Goal: Task Accomplishment & Management: Use online tool/utility

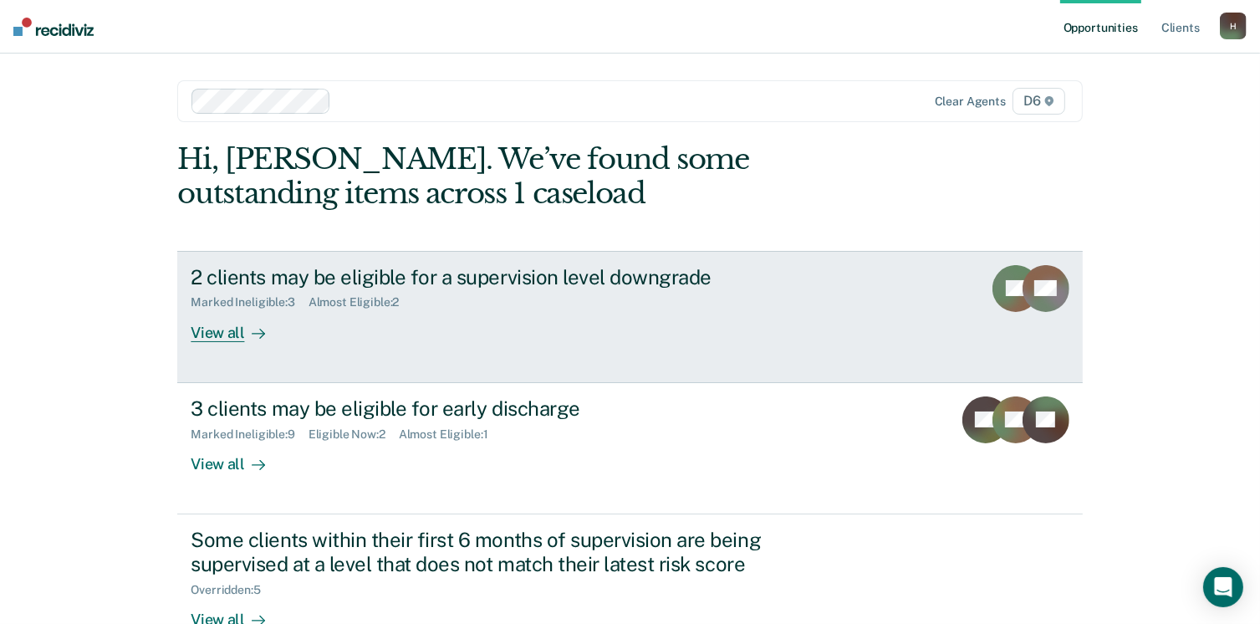
click at [211, 332] on div "View all" at bounding box center [238, 325] width 94 height 33
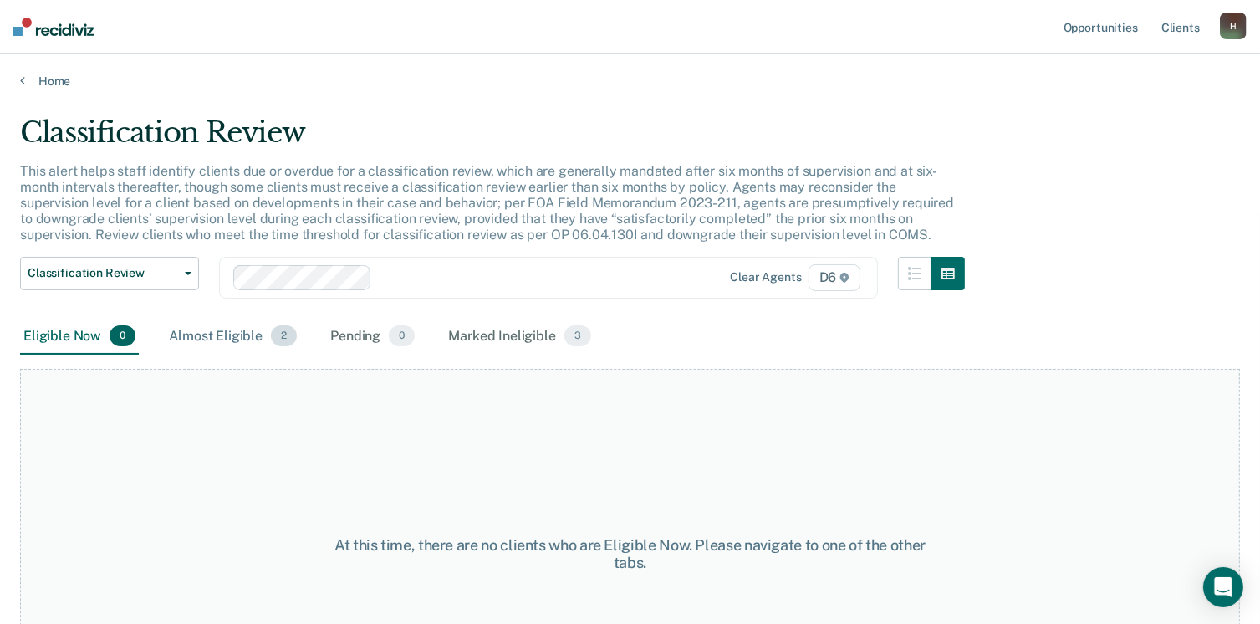
click at [221, 332] on div "Almost Eligible 2" at bounding box center [233, 337] width 135 height 37
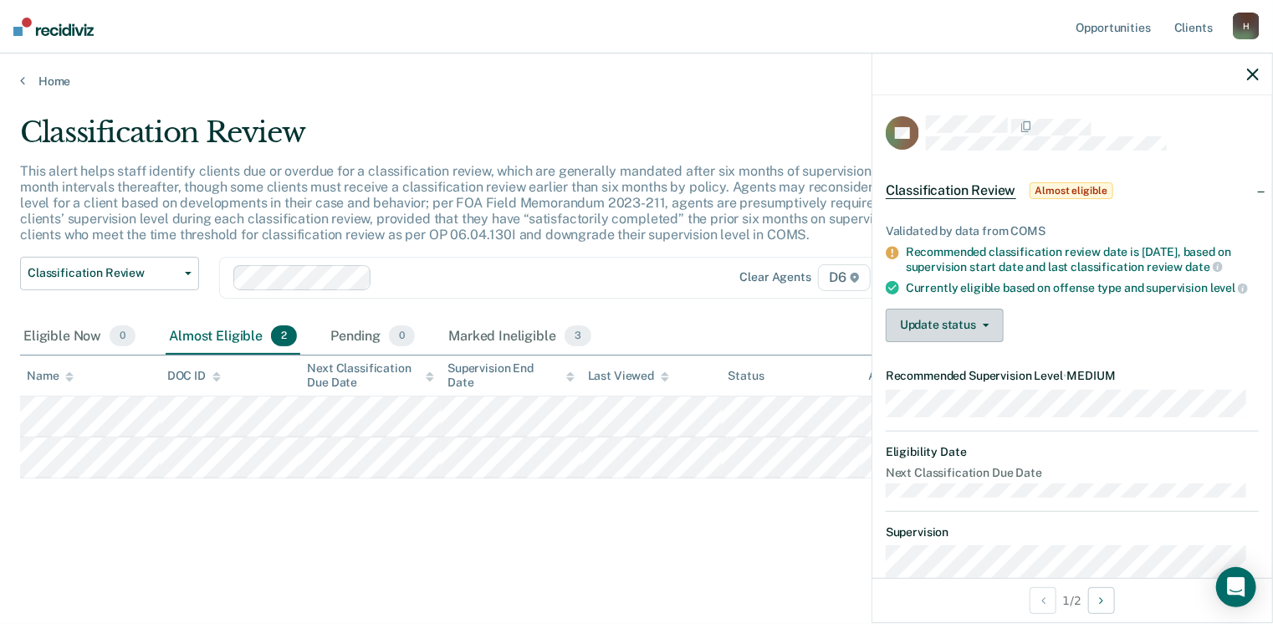
click at [941, 335] on button "Update status" at bounding box center [944, 325] width 118 height 33
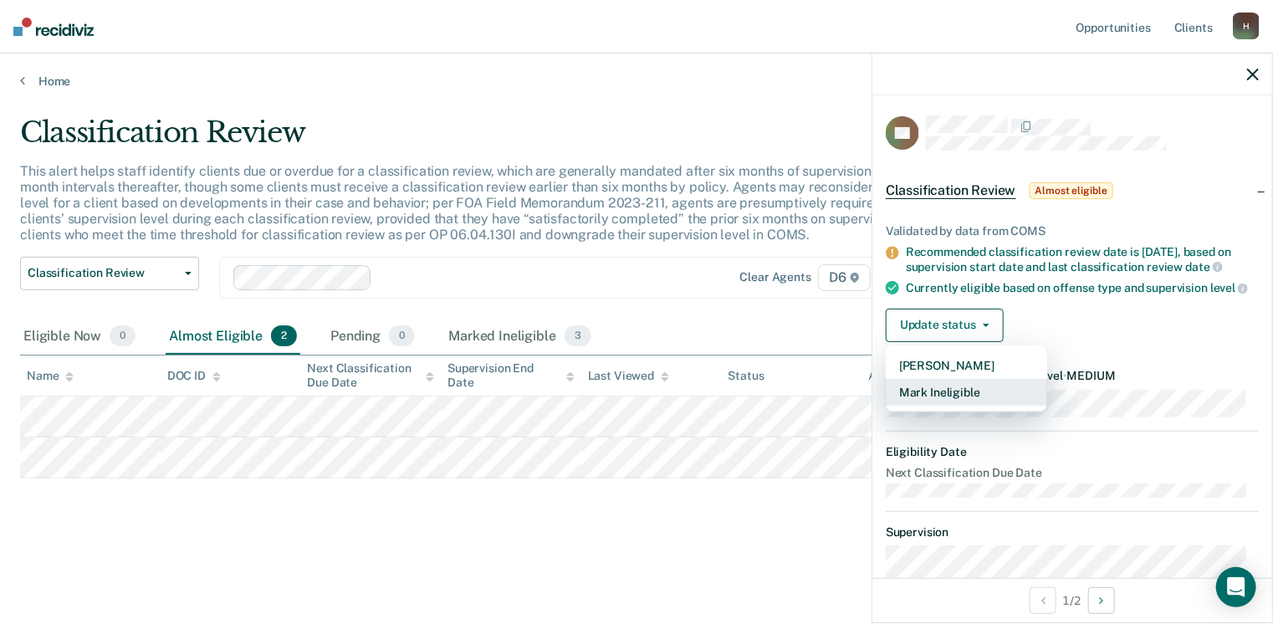
click at [941, 401] on button "Mark Ineligible" at bounding box center [965, 392] width 161 height 27
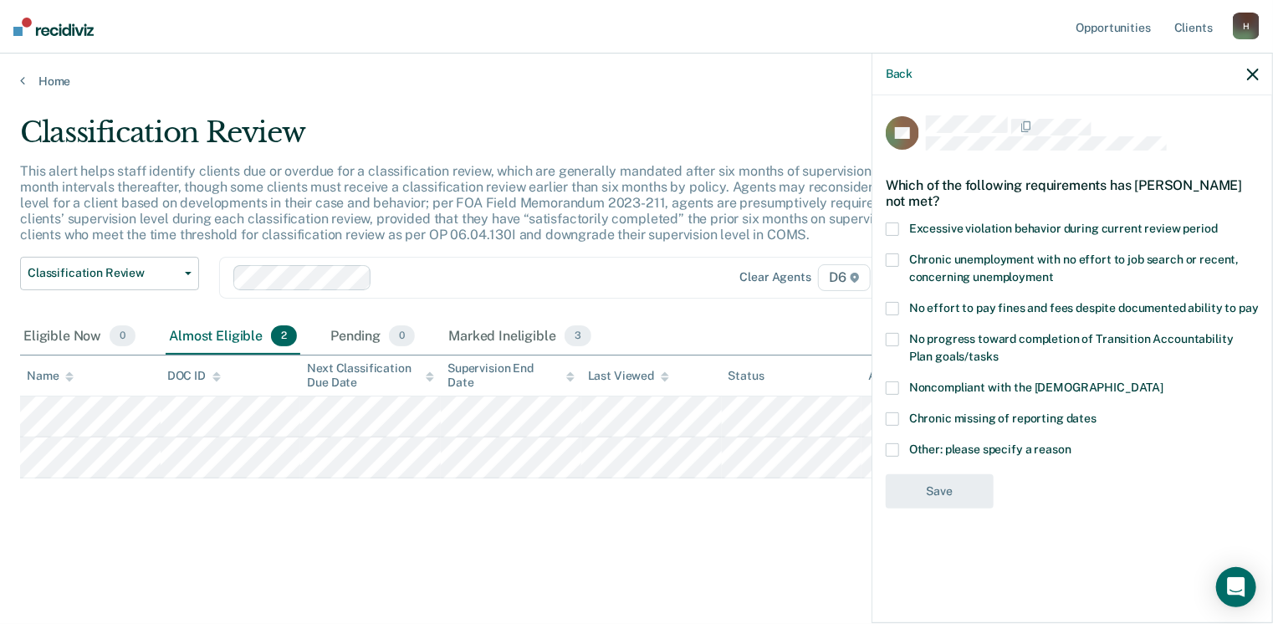
click at [890, 450] on span at bounding box center [891, 449] width 13 height 13
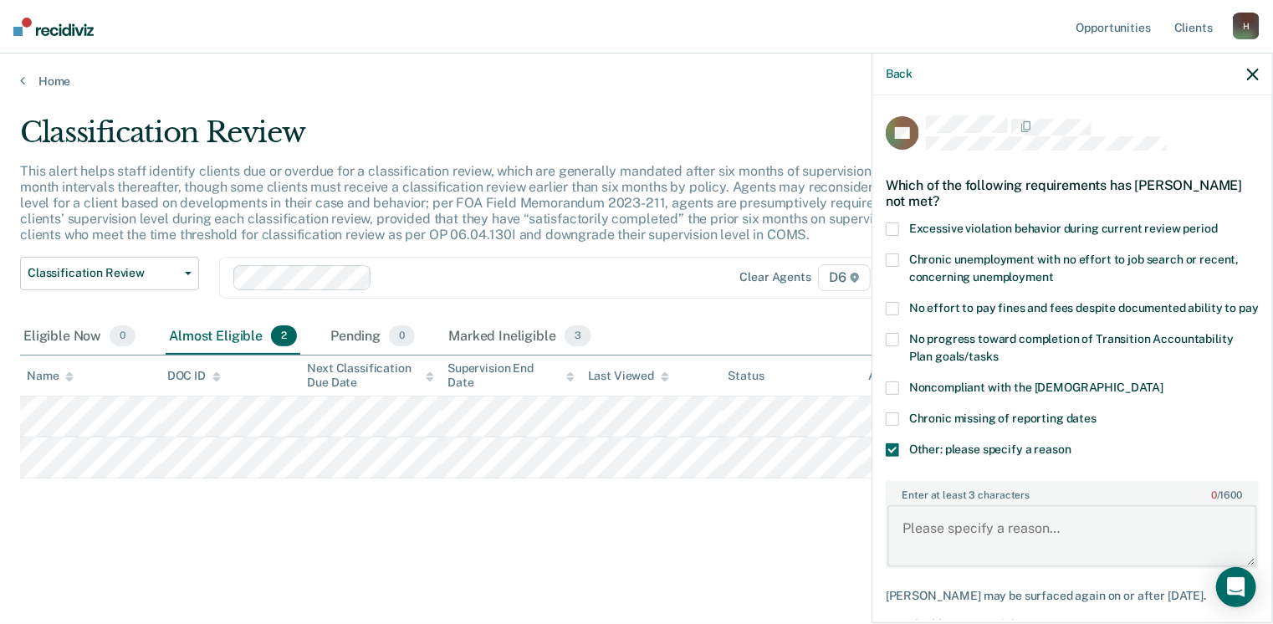
click at [924, 544] on textarea "Enter at least 3 characters 0 / 1600" at bounding box center [1072, 536] width 370 height 62
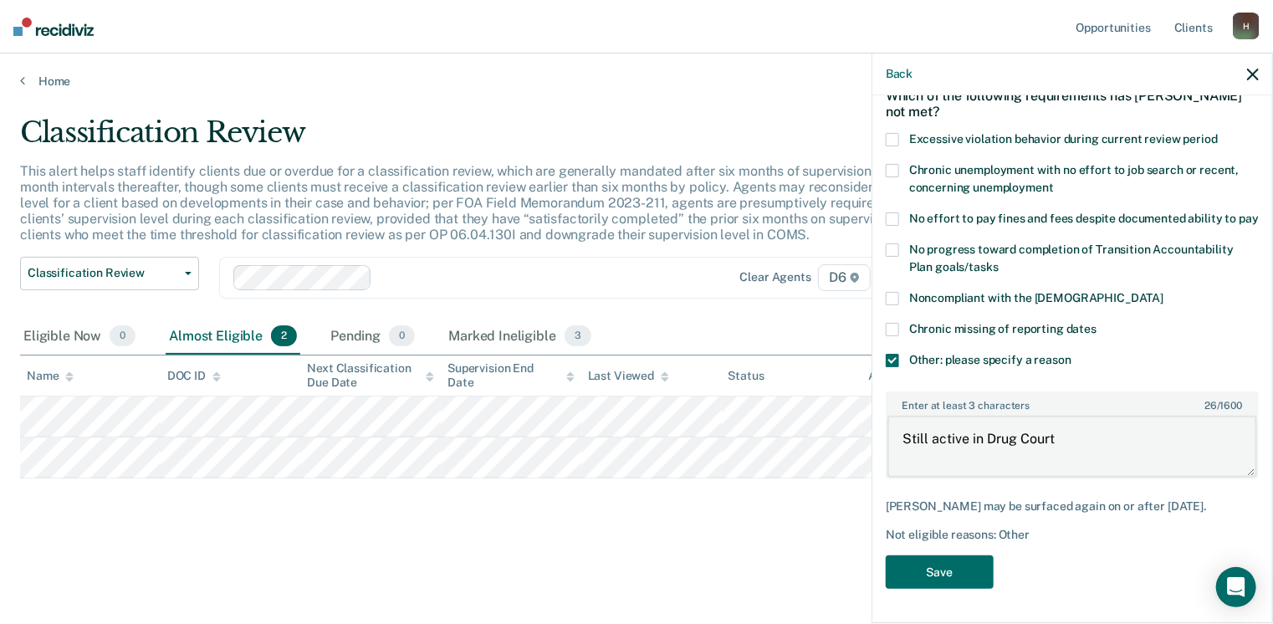
scroll to position [103, 0]
type textarea "Still active in Drug Court"
click at [957, 566] on button "Save" at bounding box center [939, 572] width 108 height 34
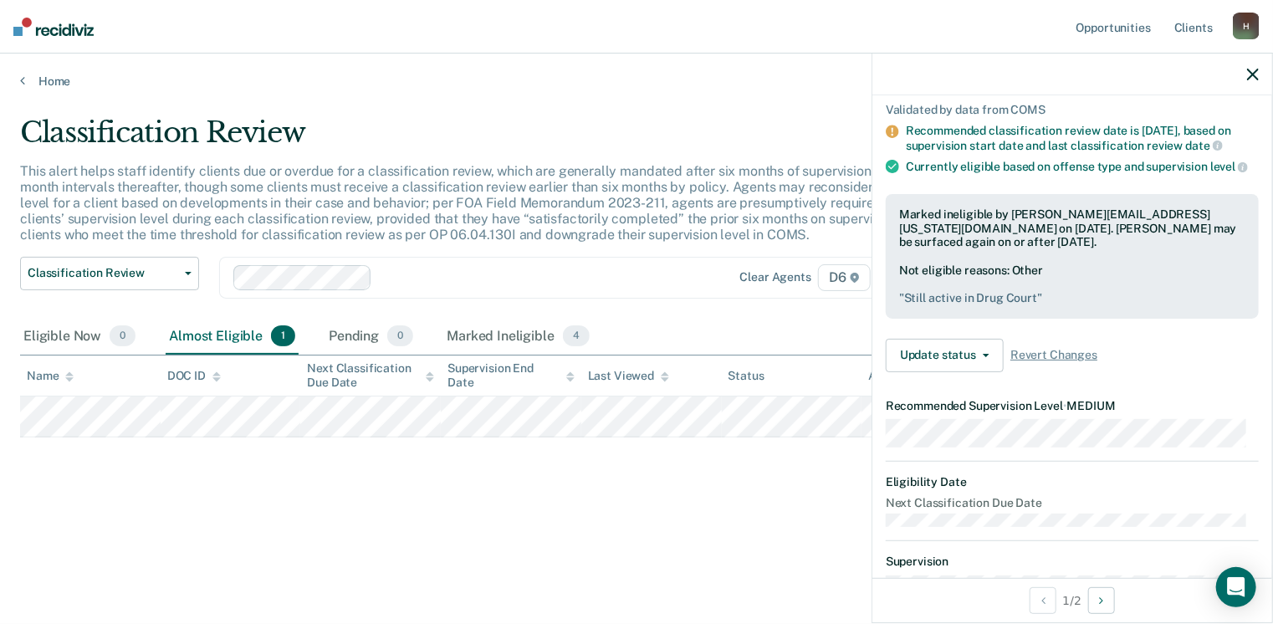
scroll to position [97, 0]
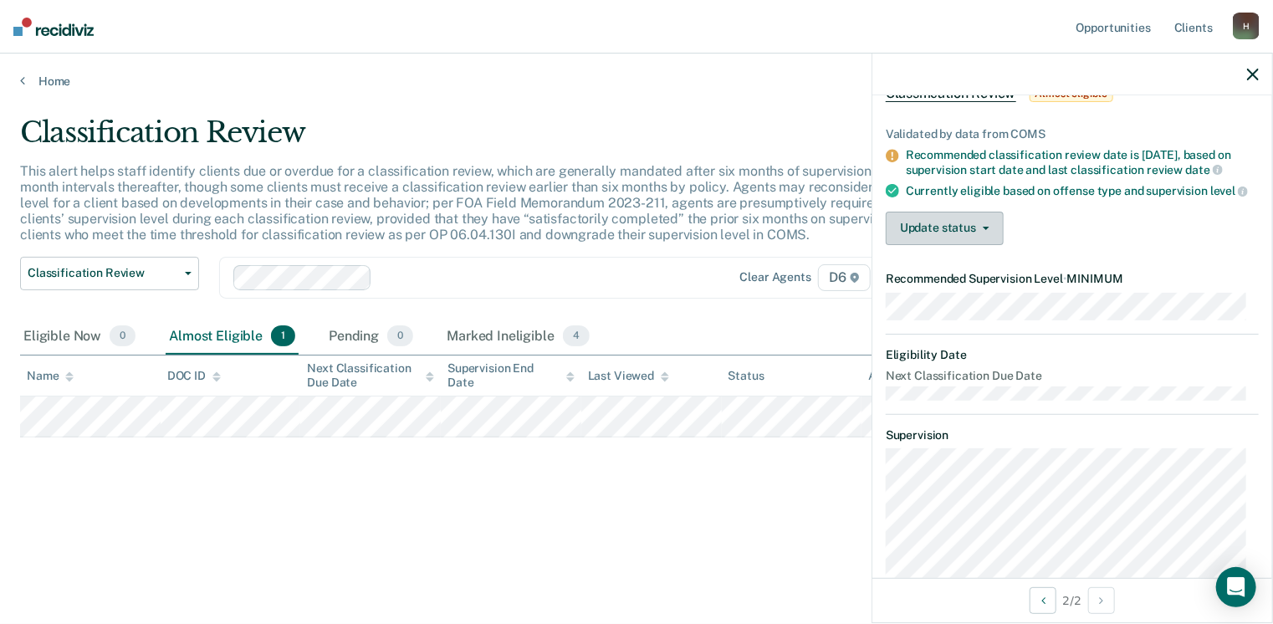
click at [954, 235] on button "Update status" at bounding box center [944, 228] width 118 height 33
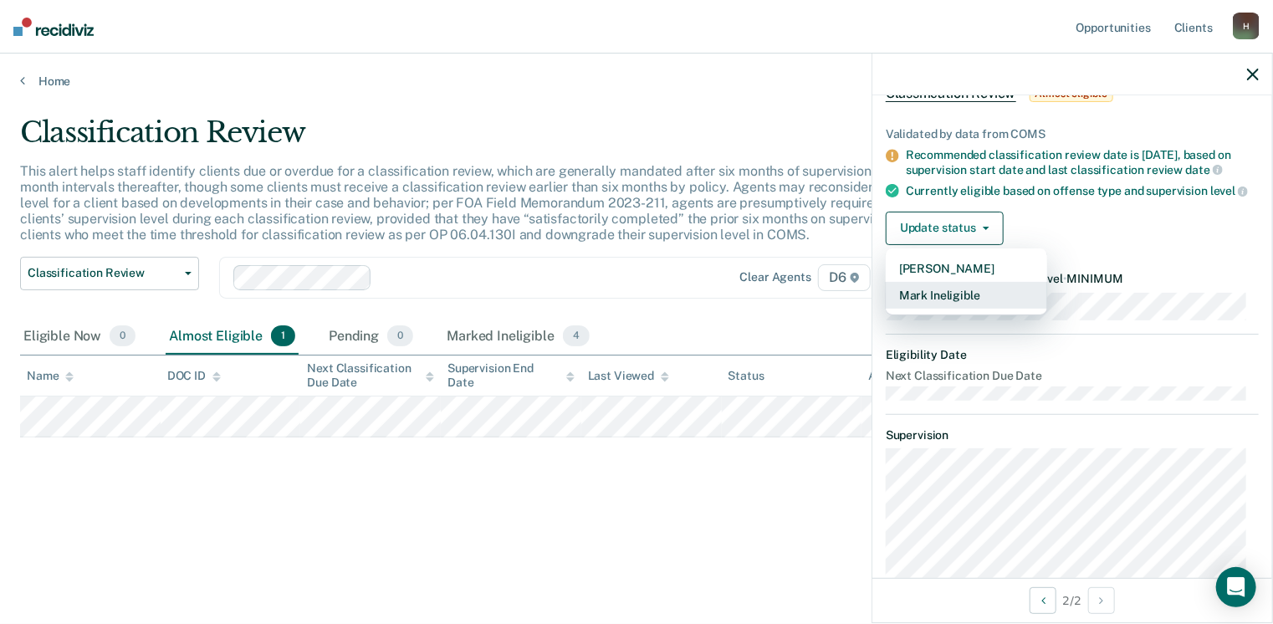
click at [933, 309] on button "Mark Ineligible" at bounding box center [965, 295] width 161 height 27
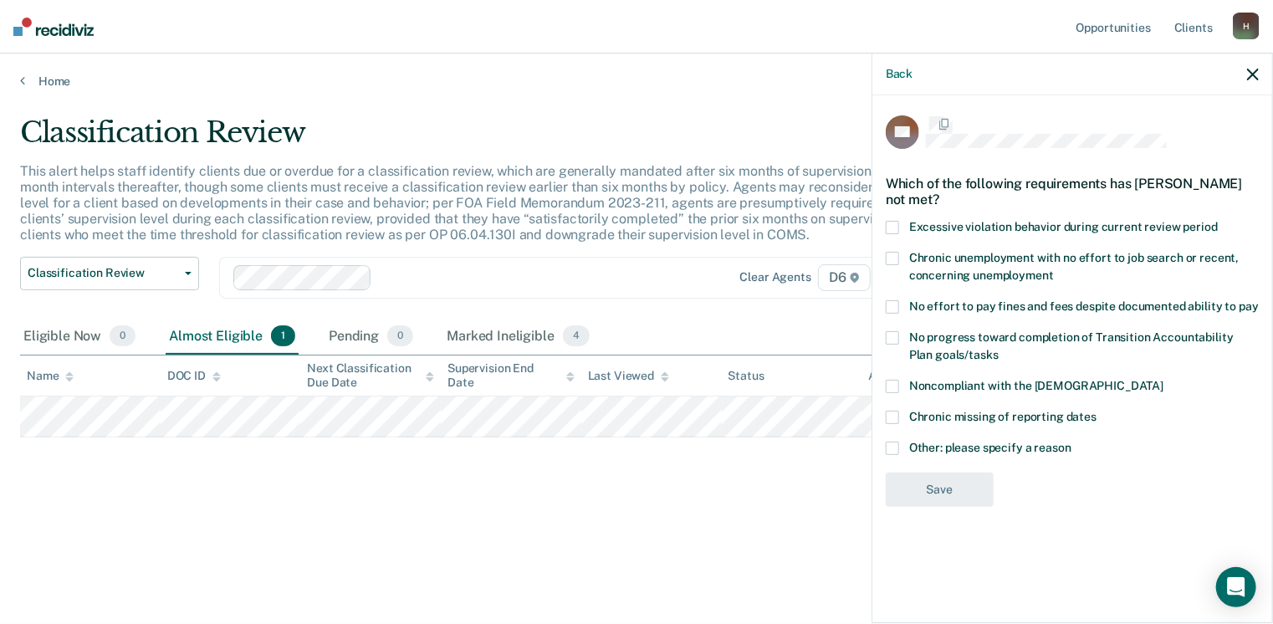
scroll to position [0, 0]
click at [891, 446] on span at bounding box center [891, 449] width 13 height 13
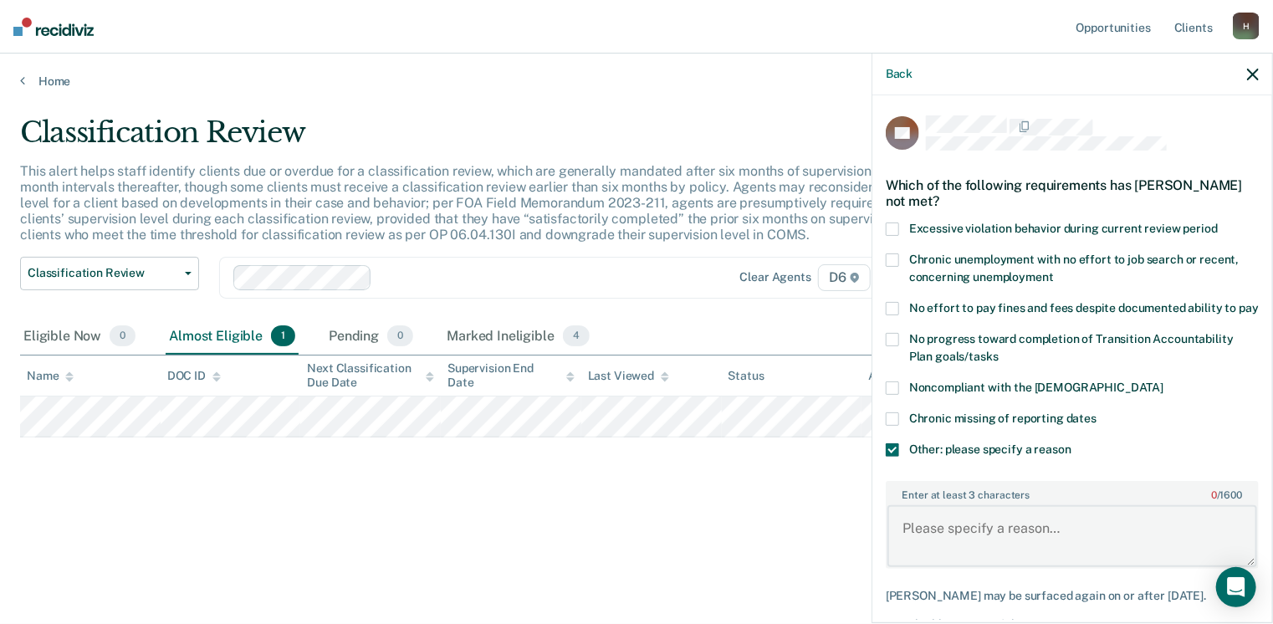
click at [941, 546] on textarea "Enter at least 3 characters 0 / 1600" at bounding box center [1072, 536] width 370 height 62
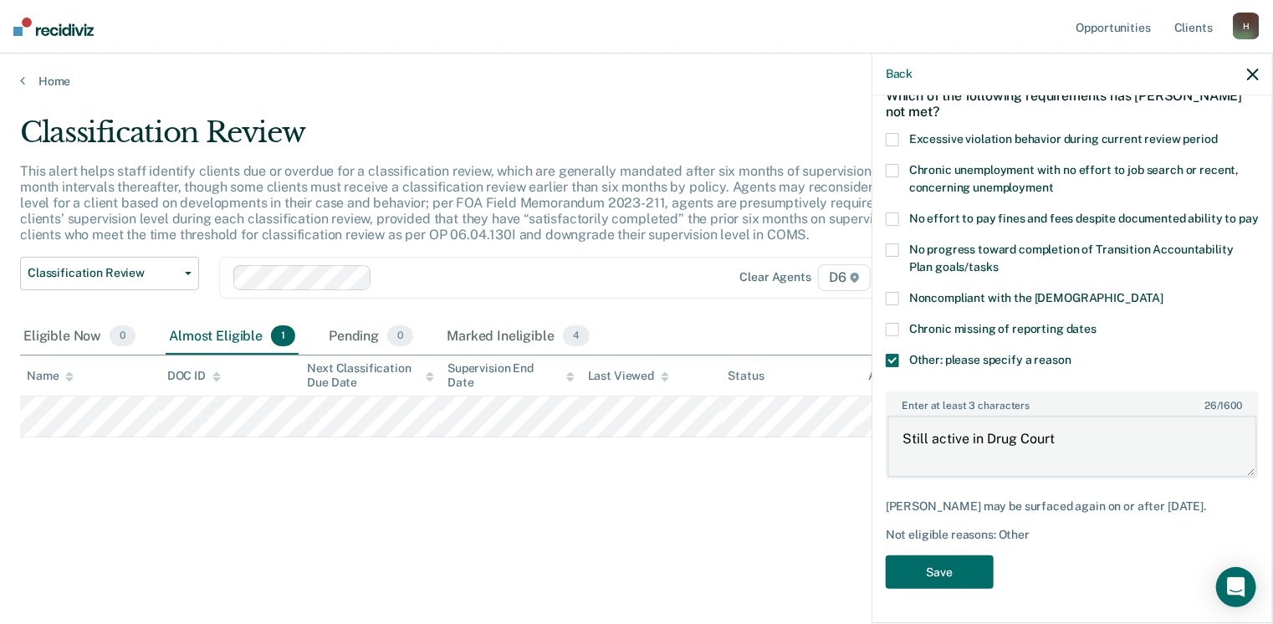
scroll to position [103, 0]
type textarea "Still active in Drug Court"
click at [941, 574] on button "Save" at bounding box center [939, 572] width 108 height 34
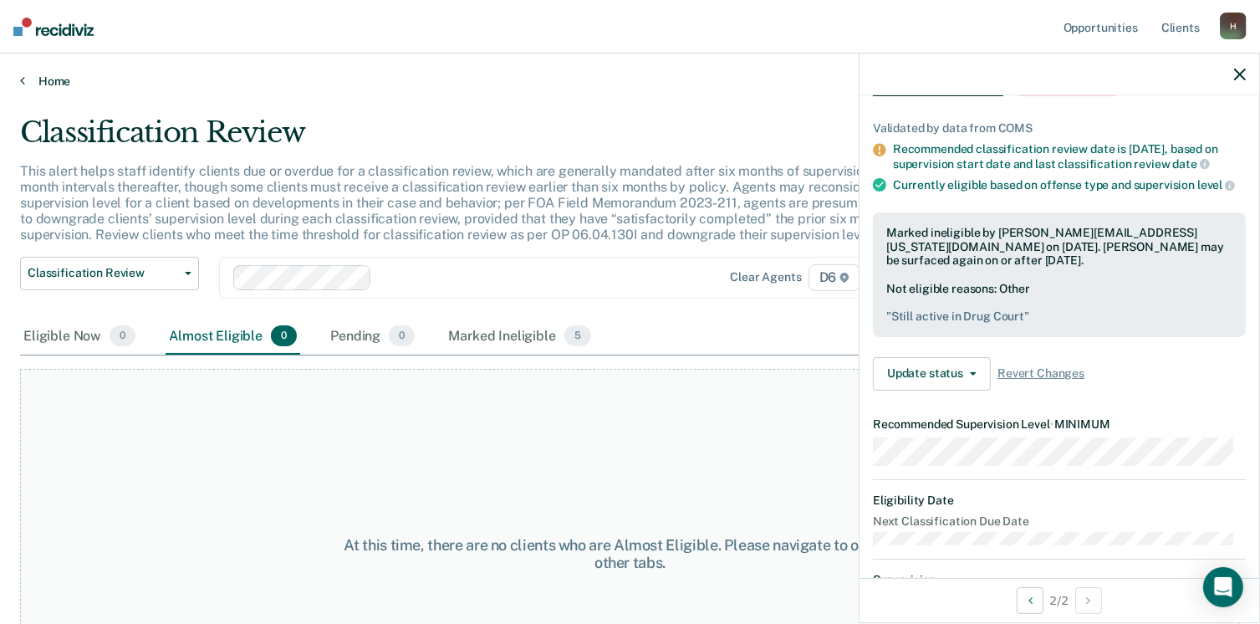
click at [37, 78] on link "Home" at bounding box center [630, 81] width 1220 height 15
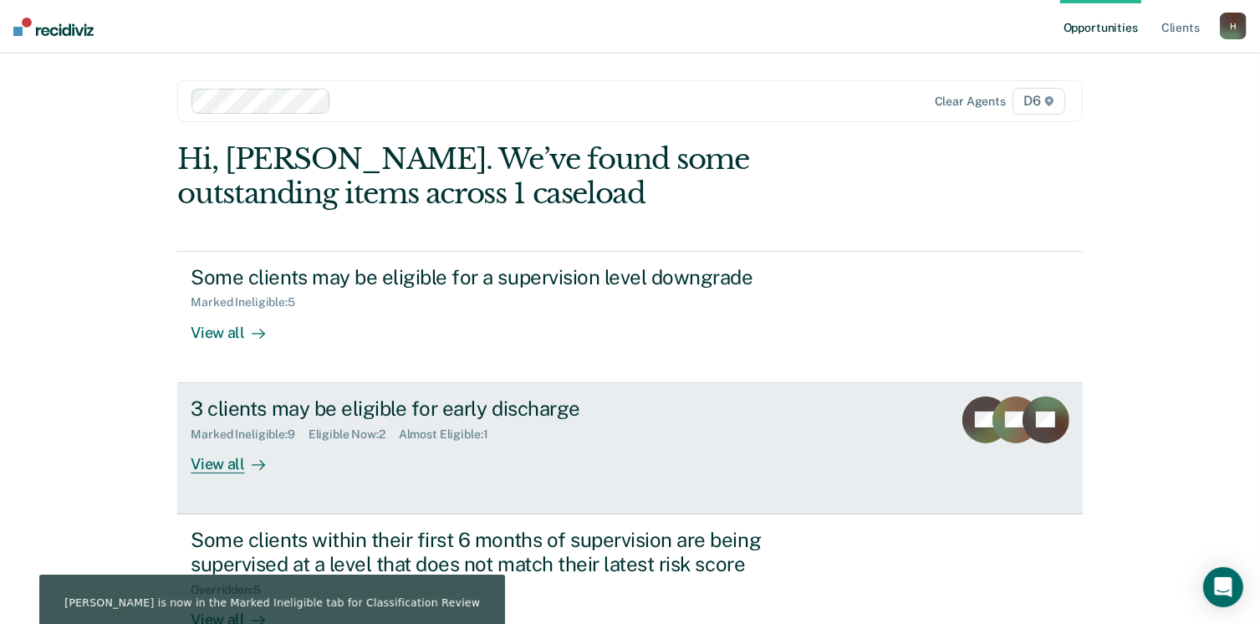
click at [215, 464] on div "View all" at bounding box center [238, 457] width 94 height 33
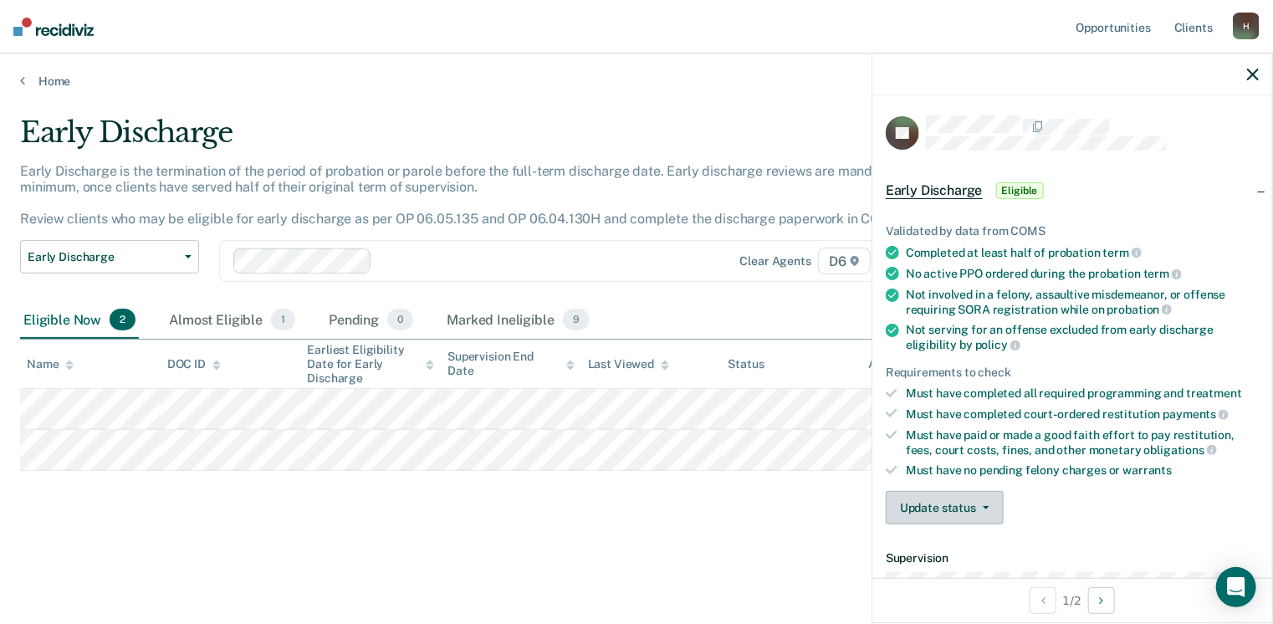
click at [954, 505] on button "Update status" at bounding box center [944, 507] width 118 height 33
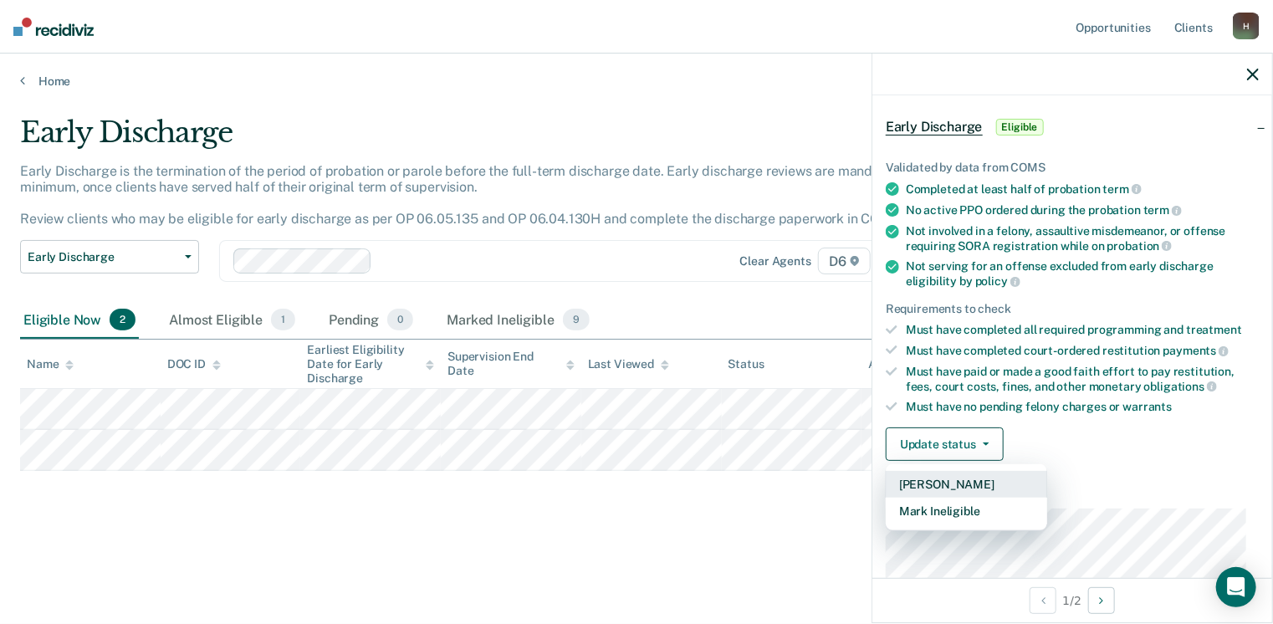
scroll to position [251, 0]
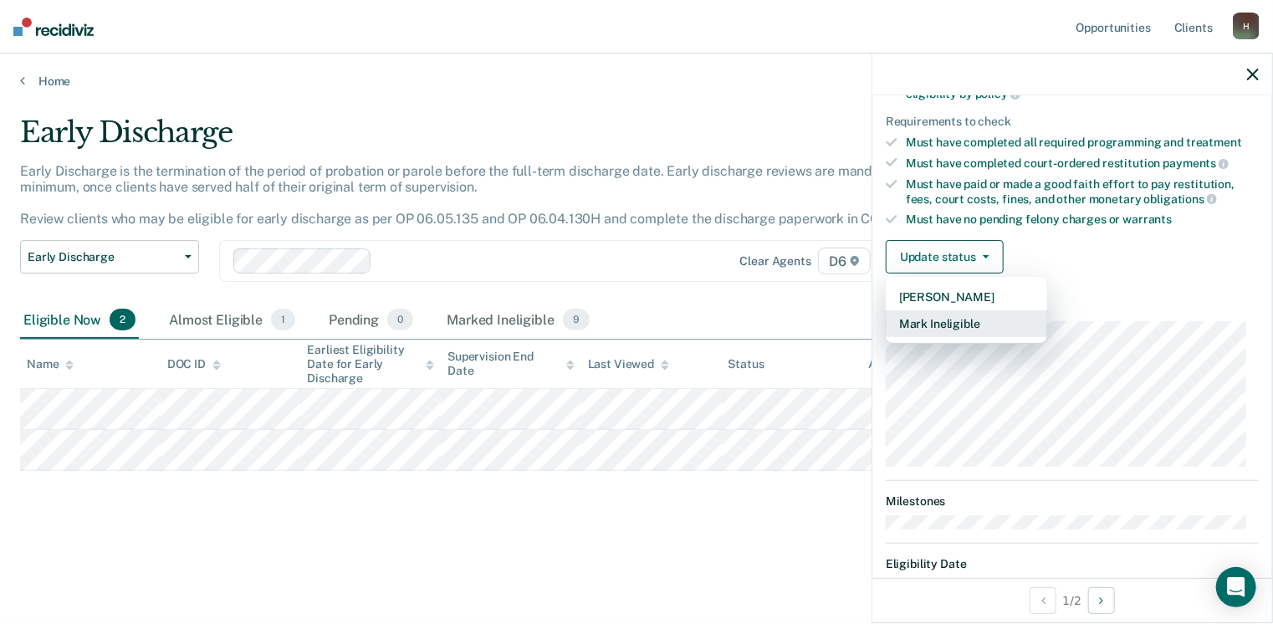
click at [935, 321] on button "Mark Ineligible" at bounding box center [965, 323] width 161 height 27
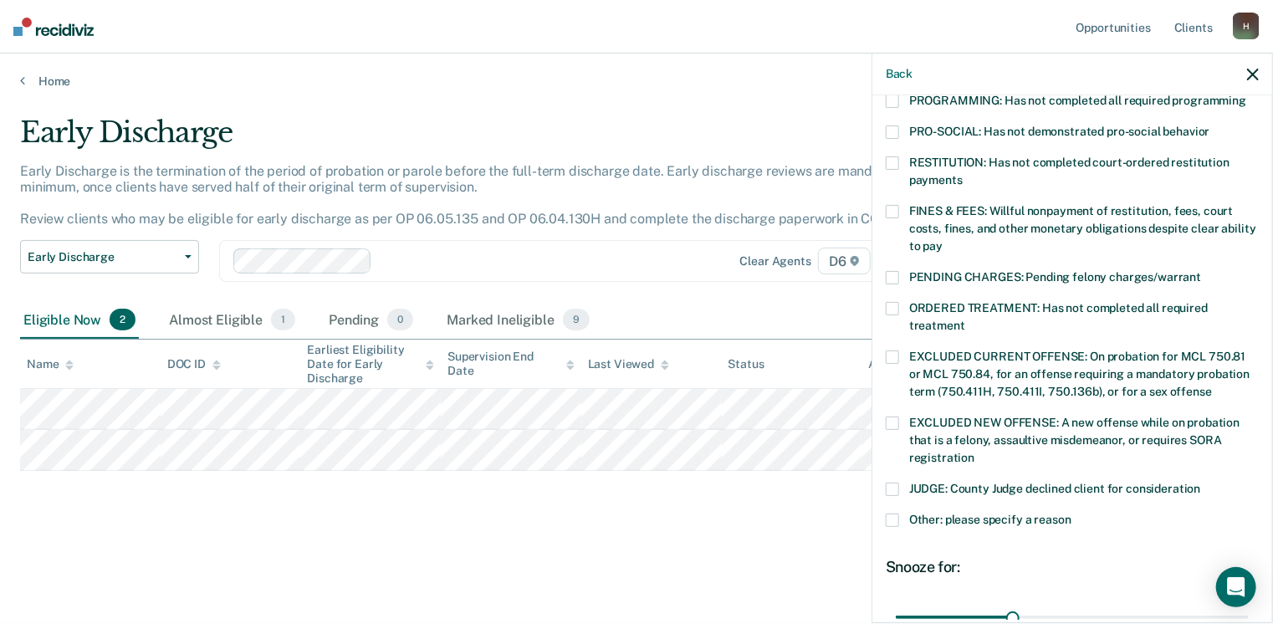
scroll to position [418, 0]
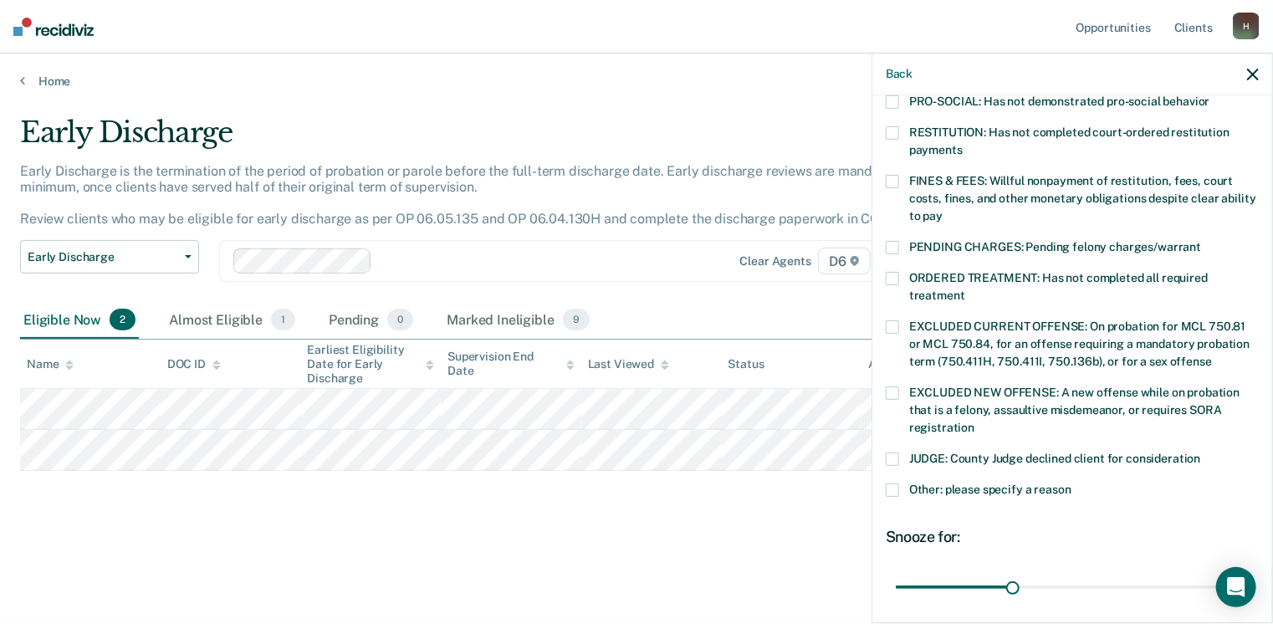
click at [889, 483] on span at bounding box center [891, 489] width 13 height 13
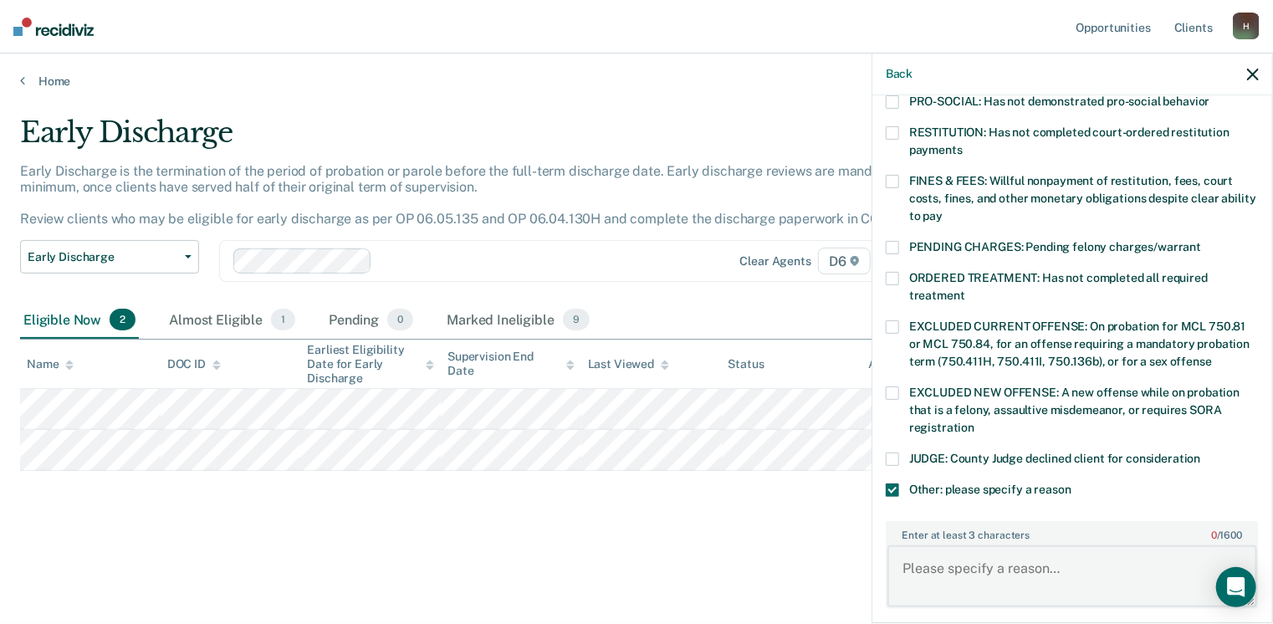
click at [943, 560] on textarea "Enter at least 3 characters 0 / 1600" at bounding box center [1072, 576] width 370 height 62
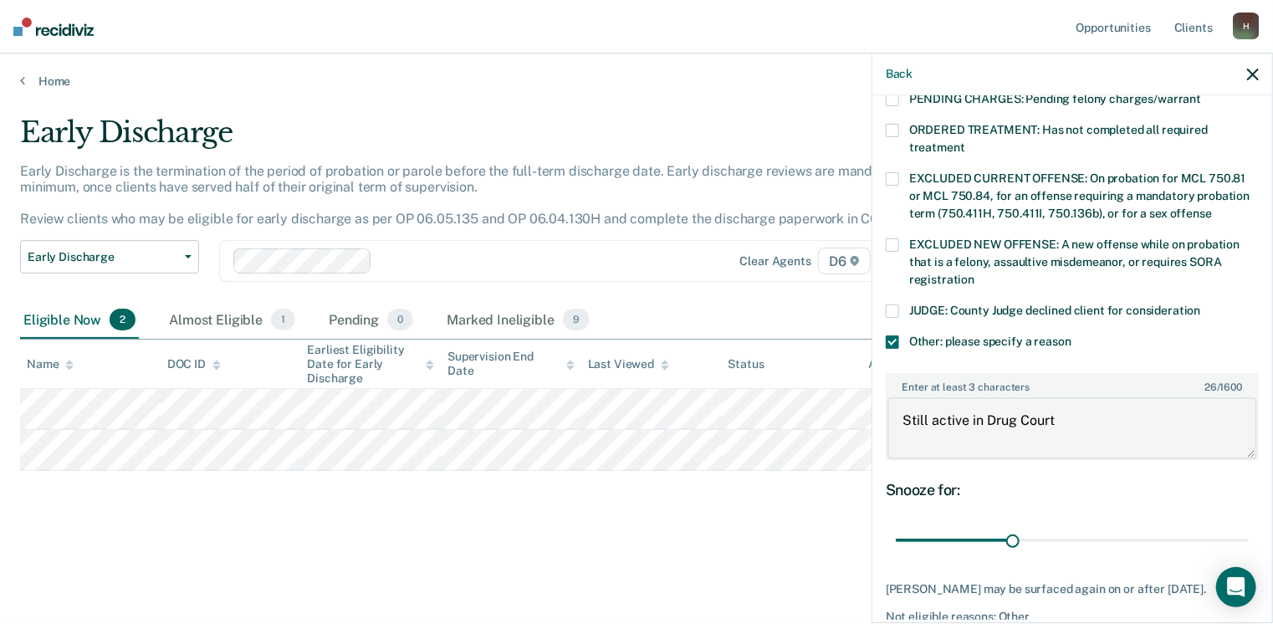
scroll to position [585, 0]
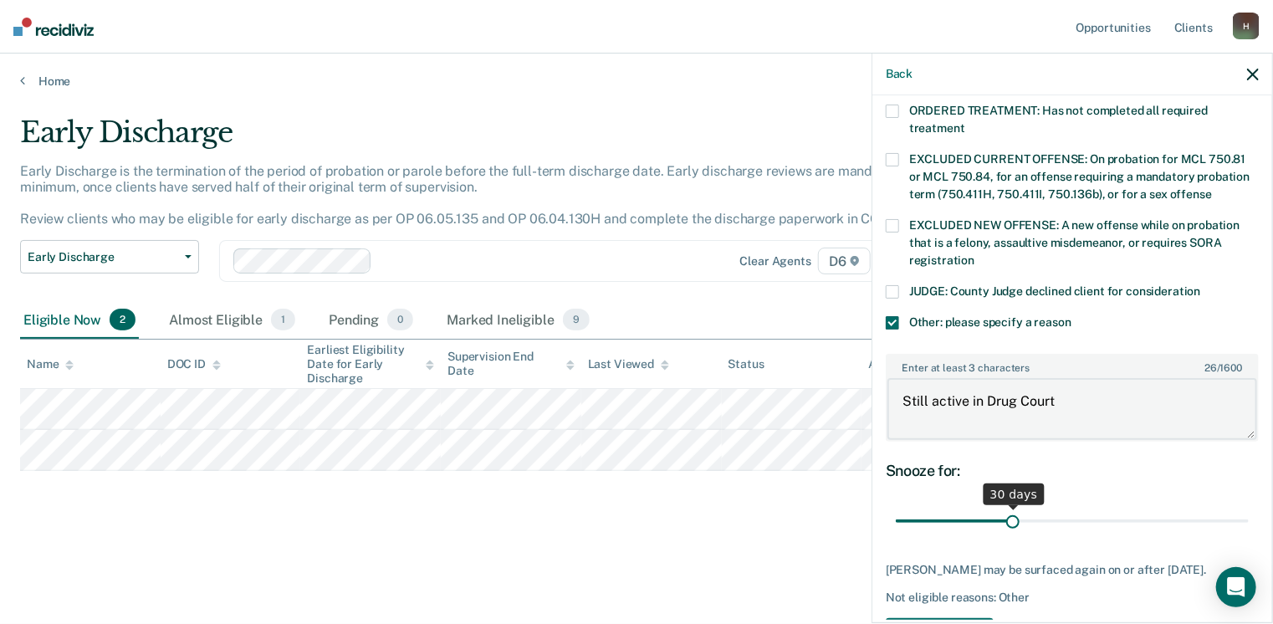
type textarea "Still active in Drug Court"
drag, startPoint x: 1009, startPoint y: 503, endPoint x: 1279, endPoint y: 506, distance: 270.1
type input "90"
click at [1248, 507] on input "range" at bounding box center [1071, 521] width 353 height 29
click at [952, 618] on button "Save" at bounding box center [939, 635] width 108 height 34
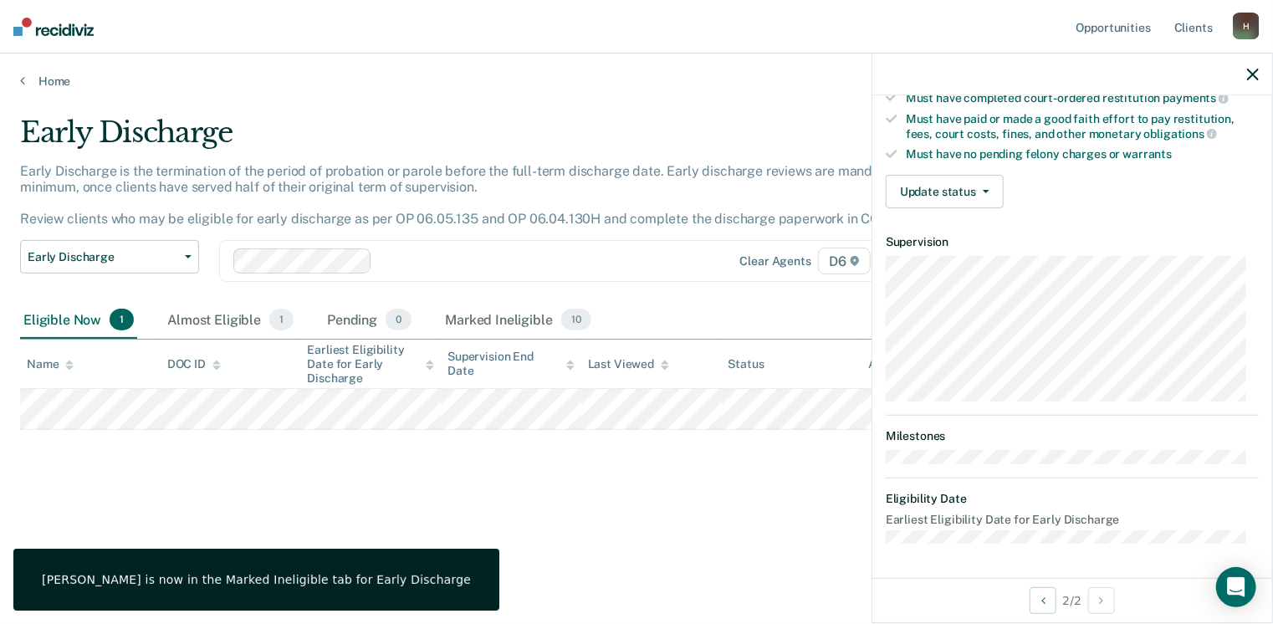
scroll to position [309, 0]
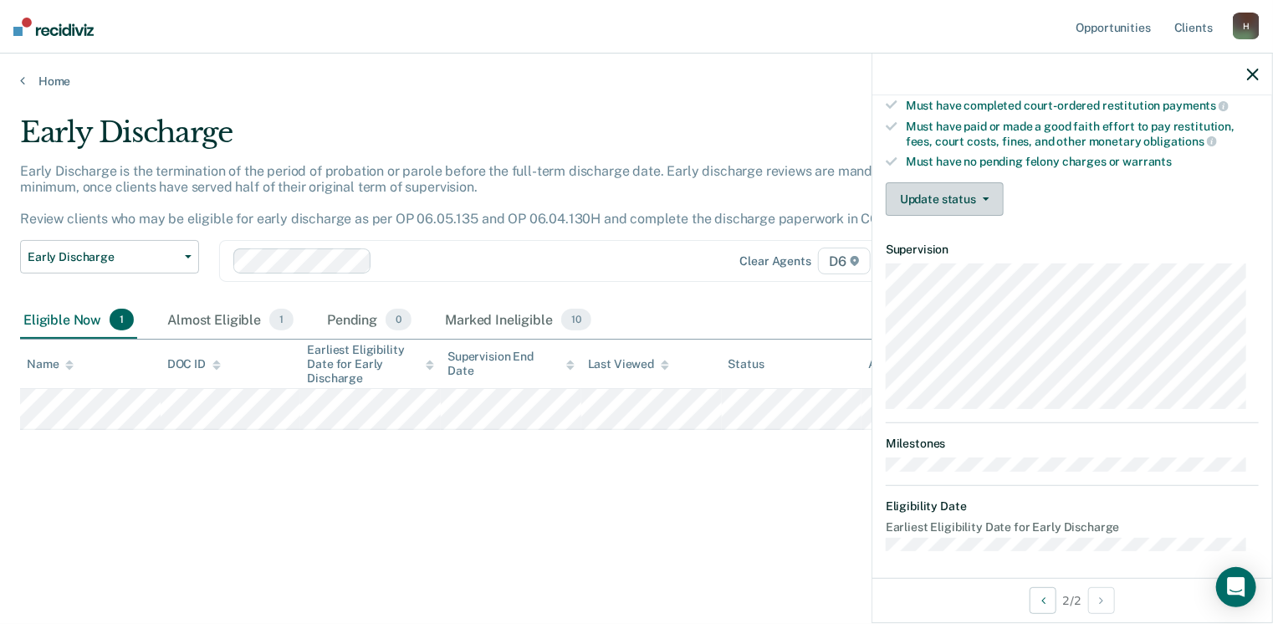
click at [948, 191] on button "Update status" at bounding box center [944, 198] width 118 height 33
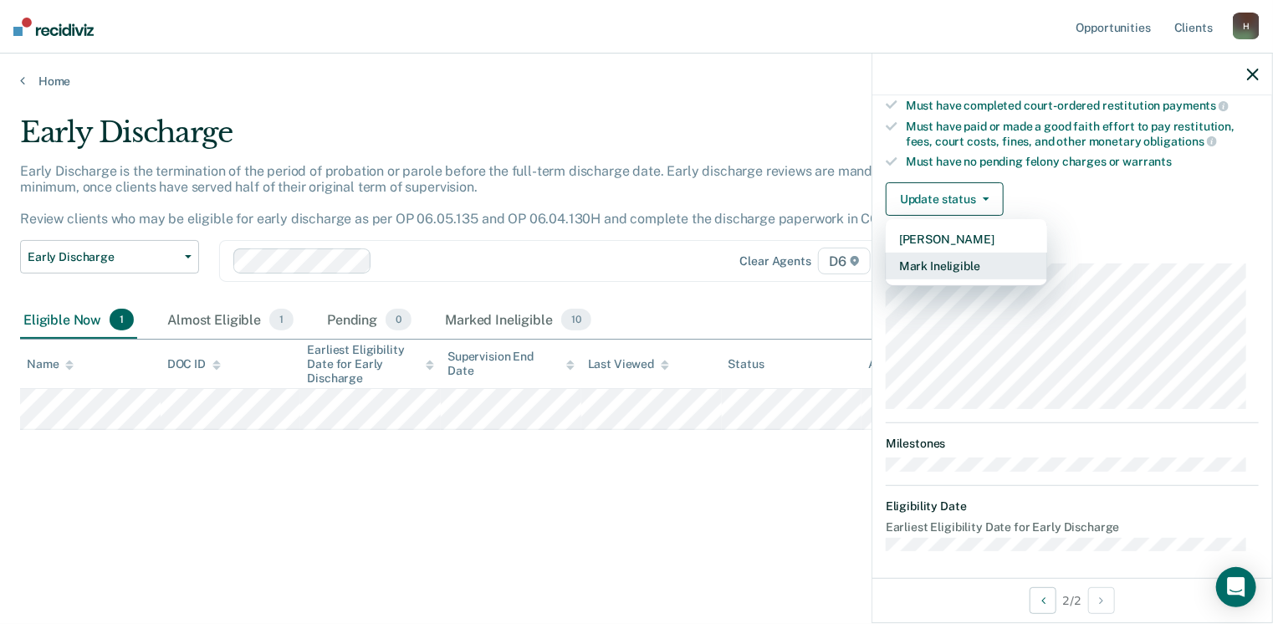
click at [941, 262] on button "Mark Ineligible" at bounding box center [965, 266] width 161 height 27
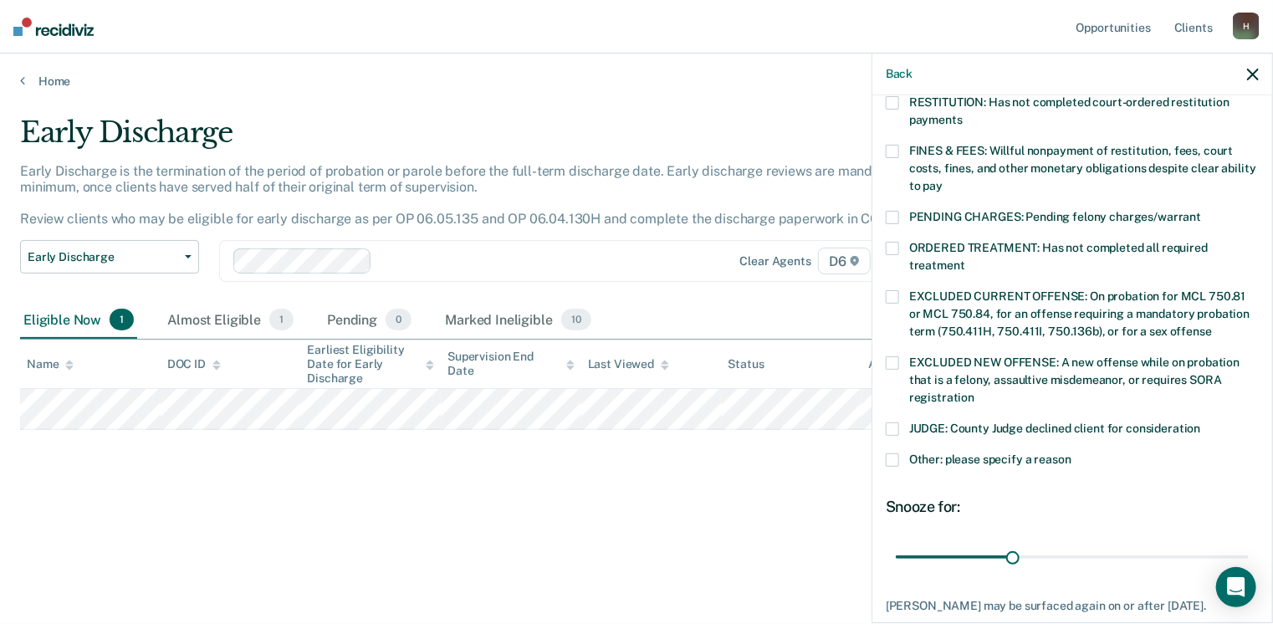
scroll to position [476, 0]
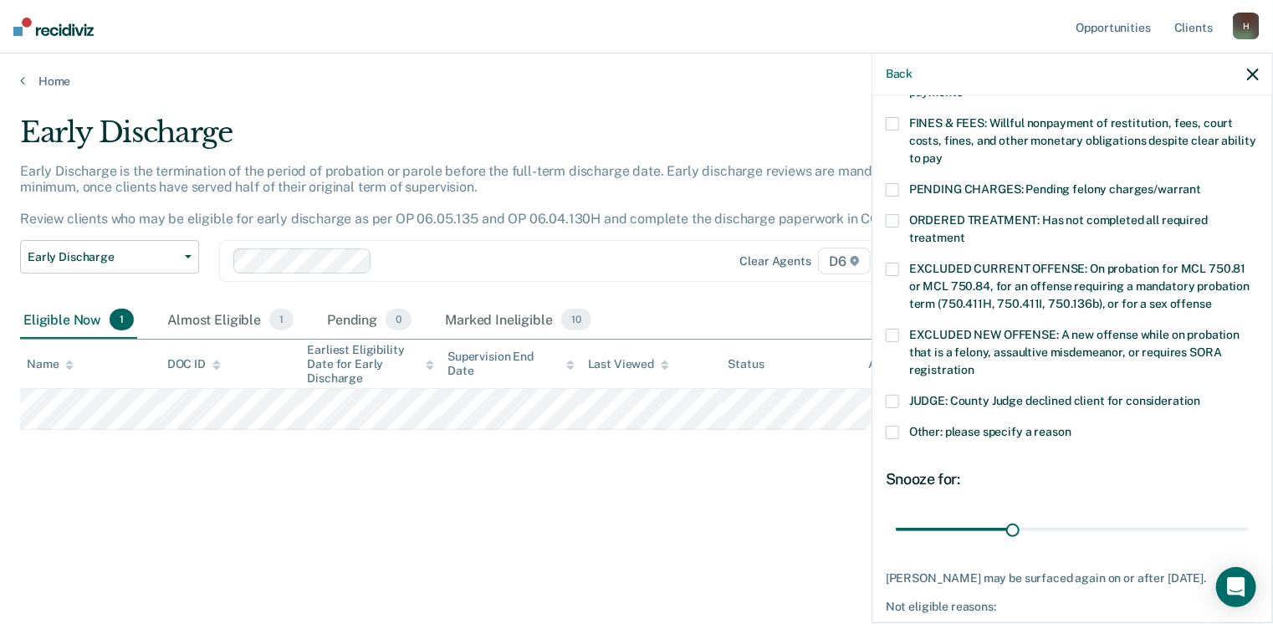
click at [890, 426] on span at bounding box center [891, 432] width 13 height 13
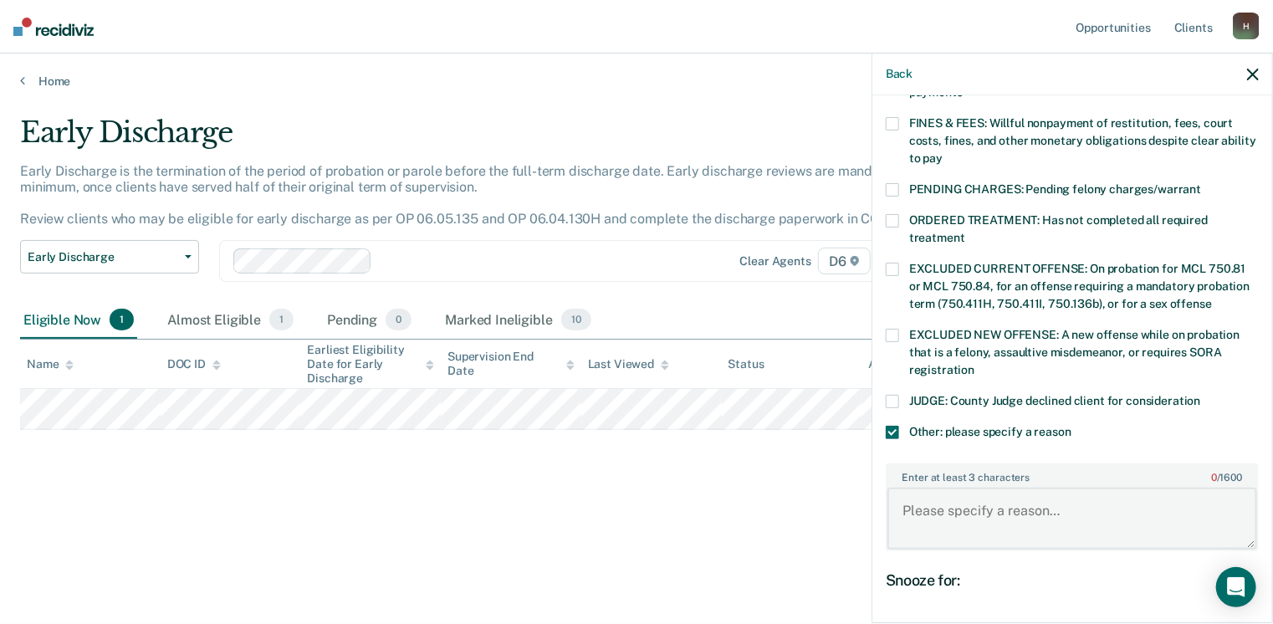
click at [915, 498] on textarea "Enter at least 3 characters 0 / 1600" at bounding box center [1072, 518] width 370 height 62
type textarea "Still active in Drug Court"
drag, startPoint x: 1008, startPoint y: 610, endPoint x: 1245, endPoint y: 613, distance: 236.6
type input "90"
click at [1245, 616] on input "range" at bounding box center [1071, 630] width 353 height 29
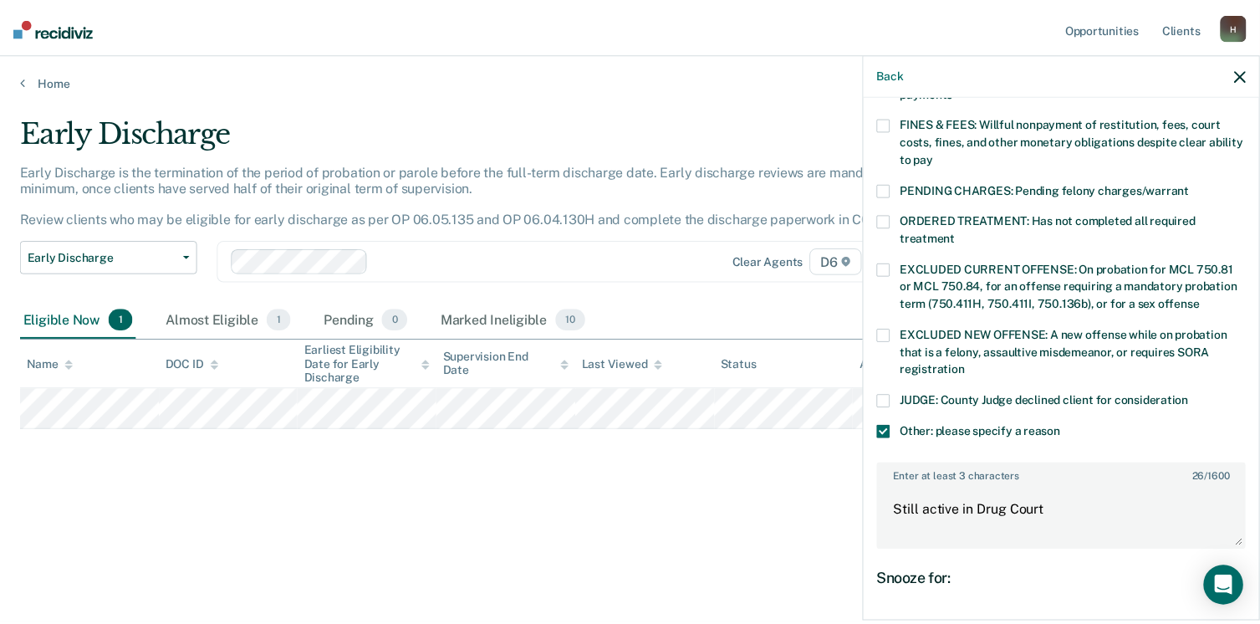
scroll to position [626, 0]
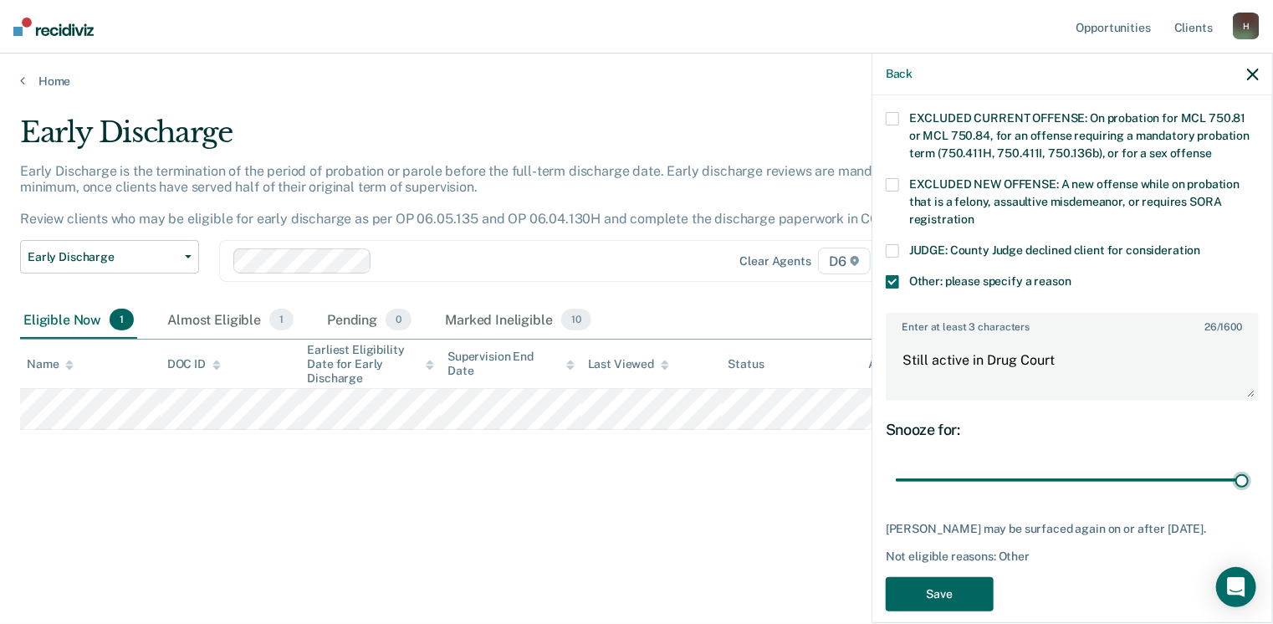
click at [933, 577] on button "Save" at bounding box center [939, 594] width 108 height 34
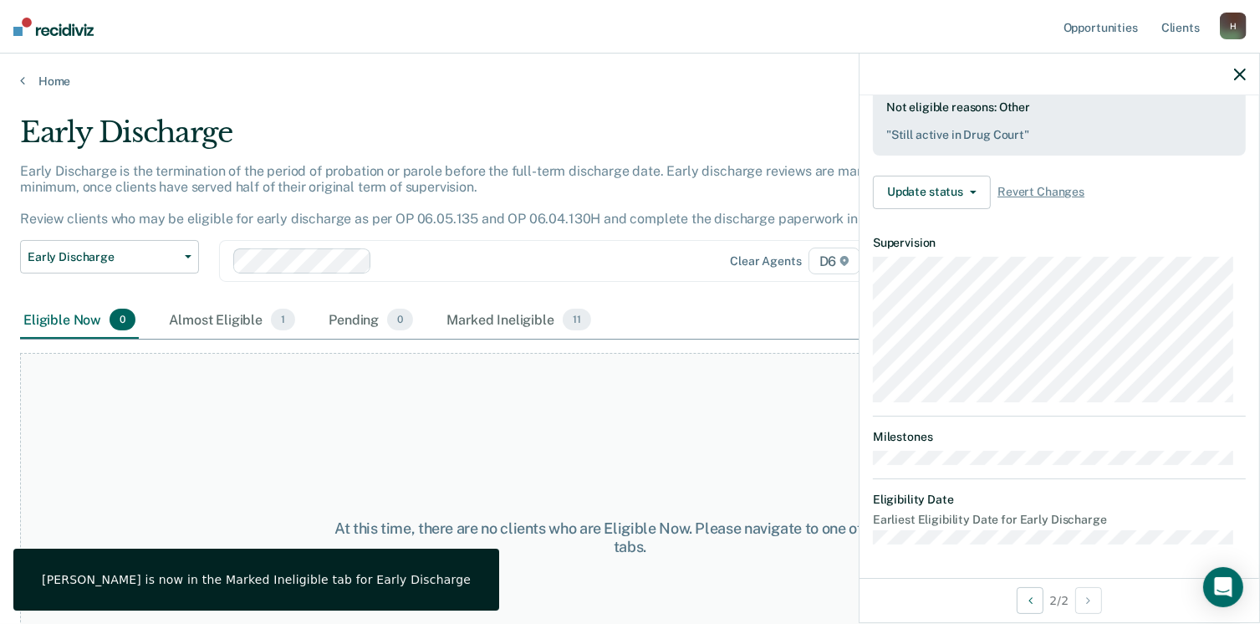
scroll to position [460, 0]
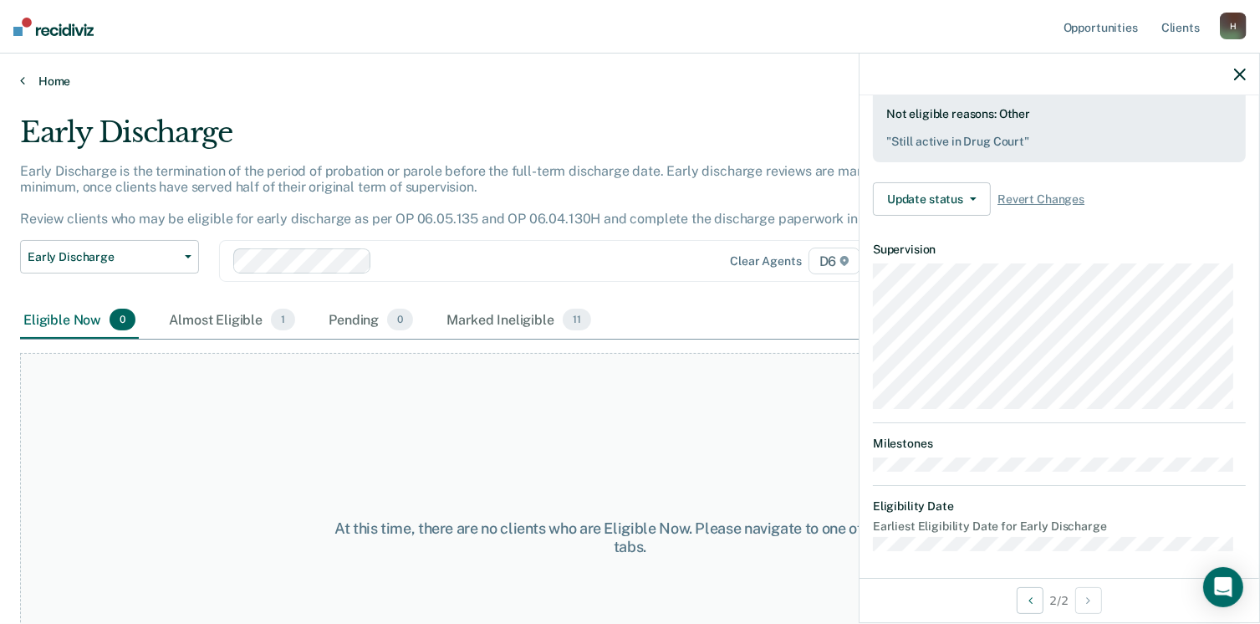
click at [23, 80] on icon at bounding box center [22, 80] width 5 height 13
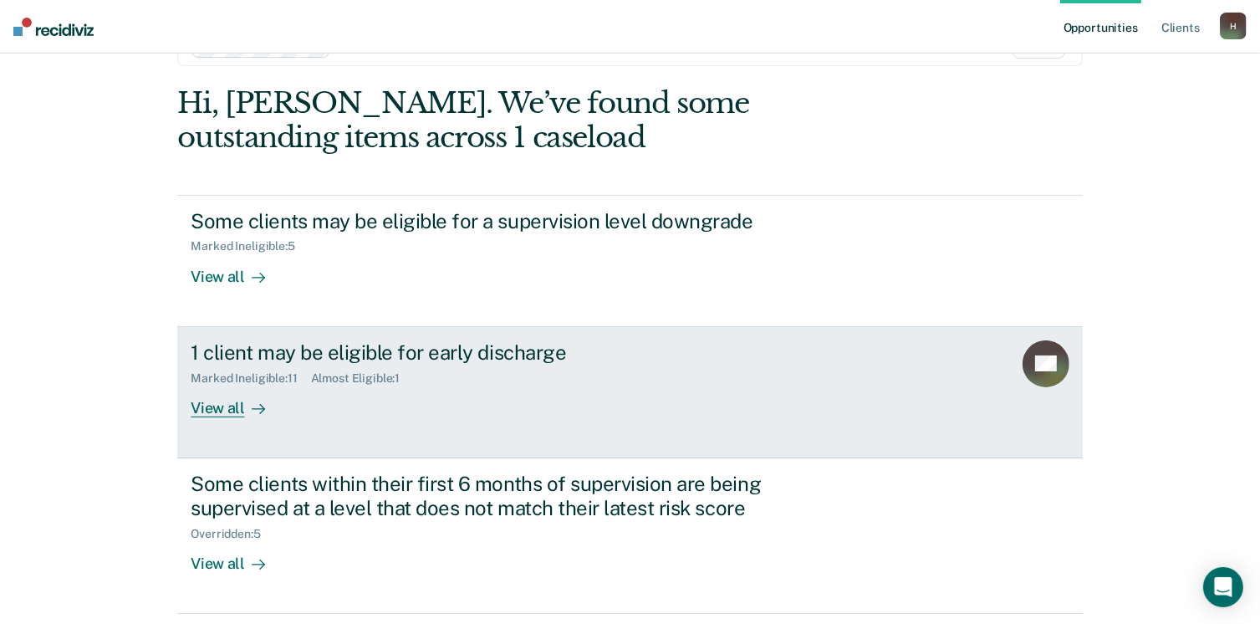
scroll to position [84, 0]
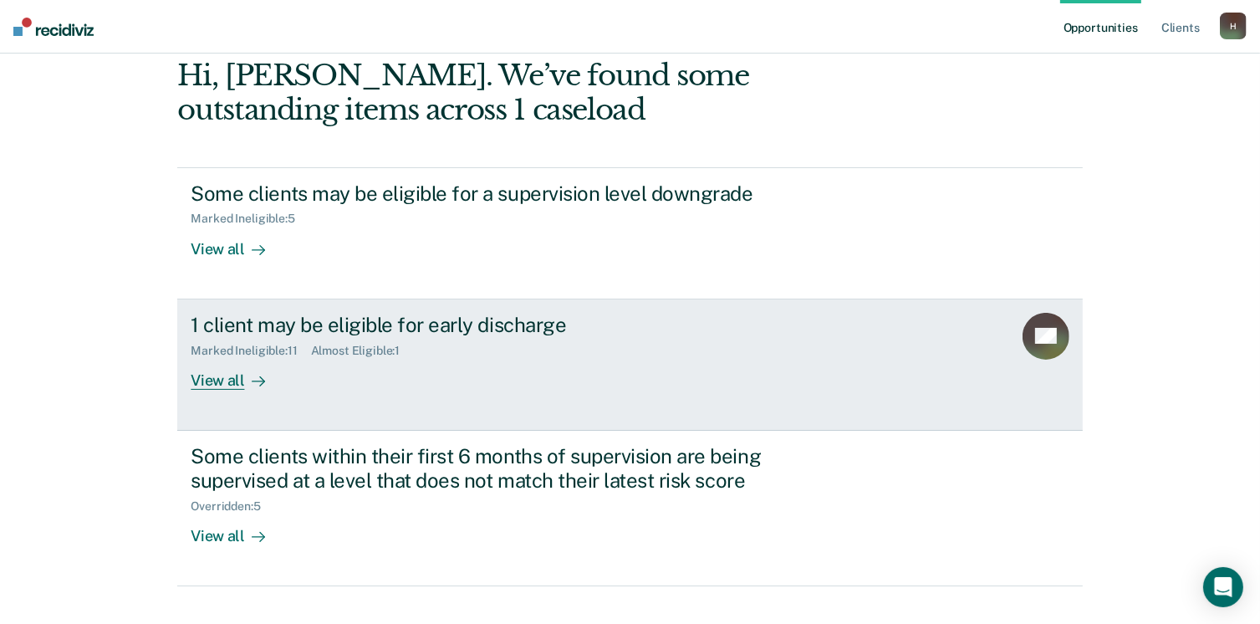
click at [207, 379] on div "View all" at bounding box center [238, 373] width 94 height 33
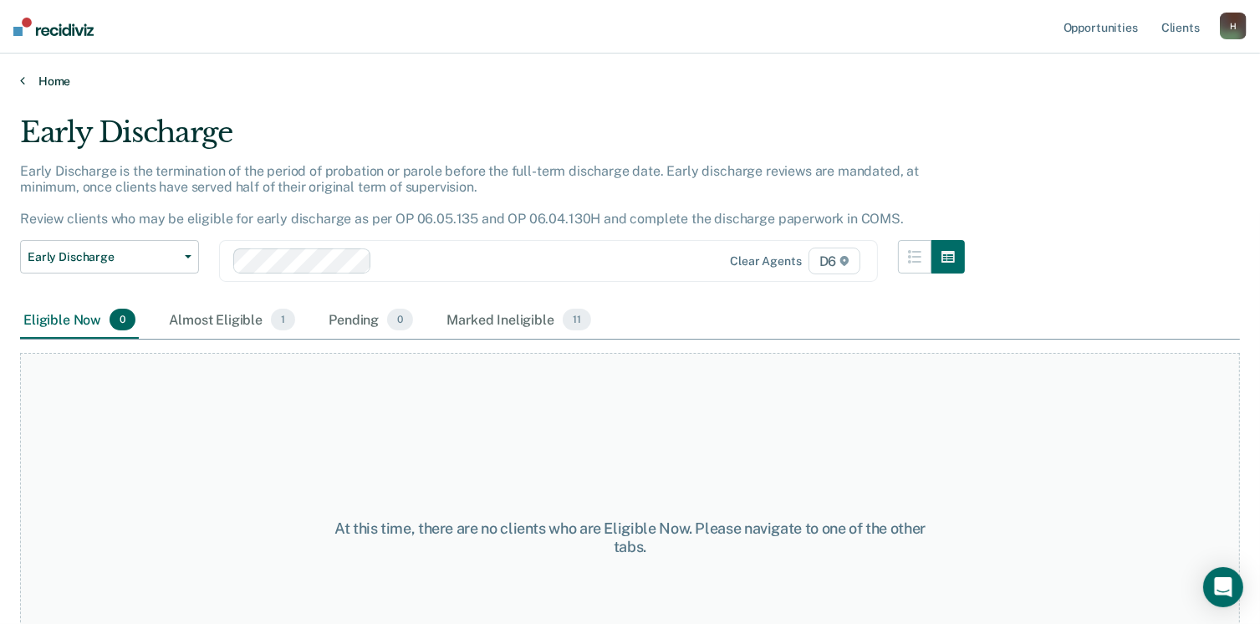
click at [48, 79] on link "Home" at bounding box center [630, 81] width 1220 height 15
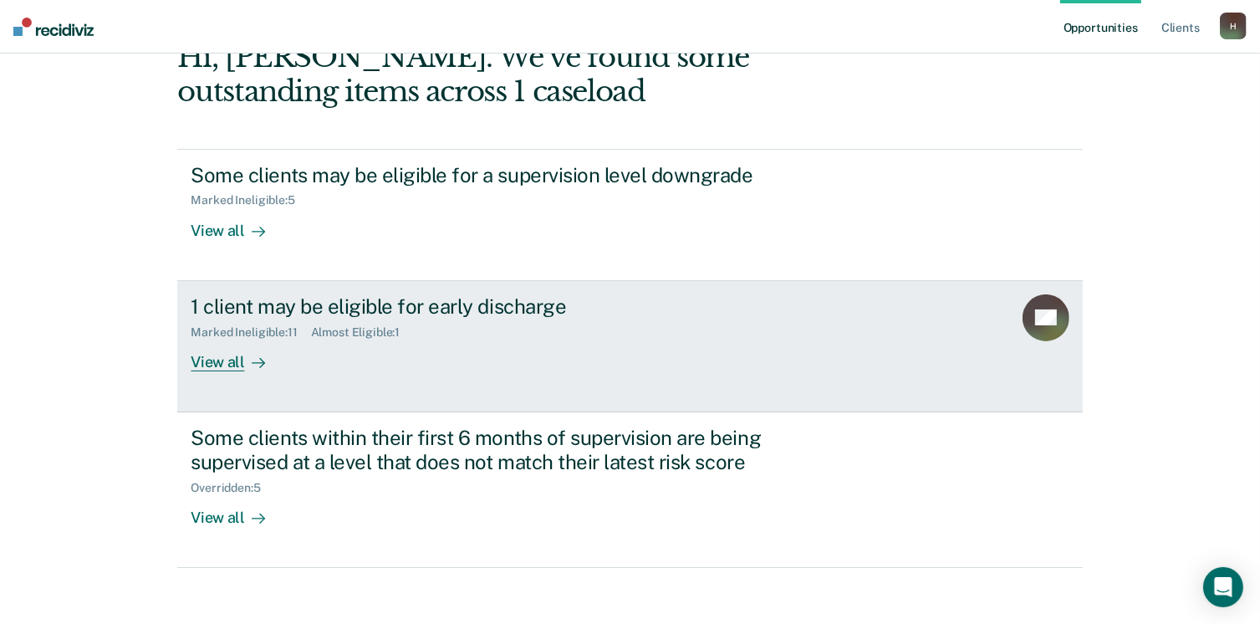
scroll to position [111, 0]
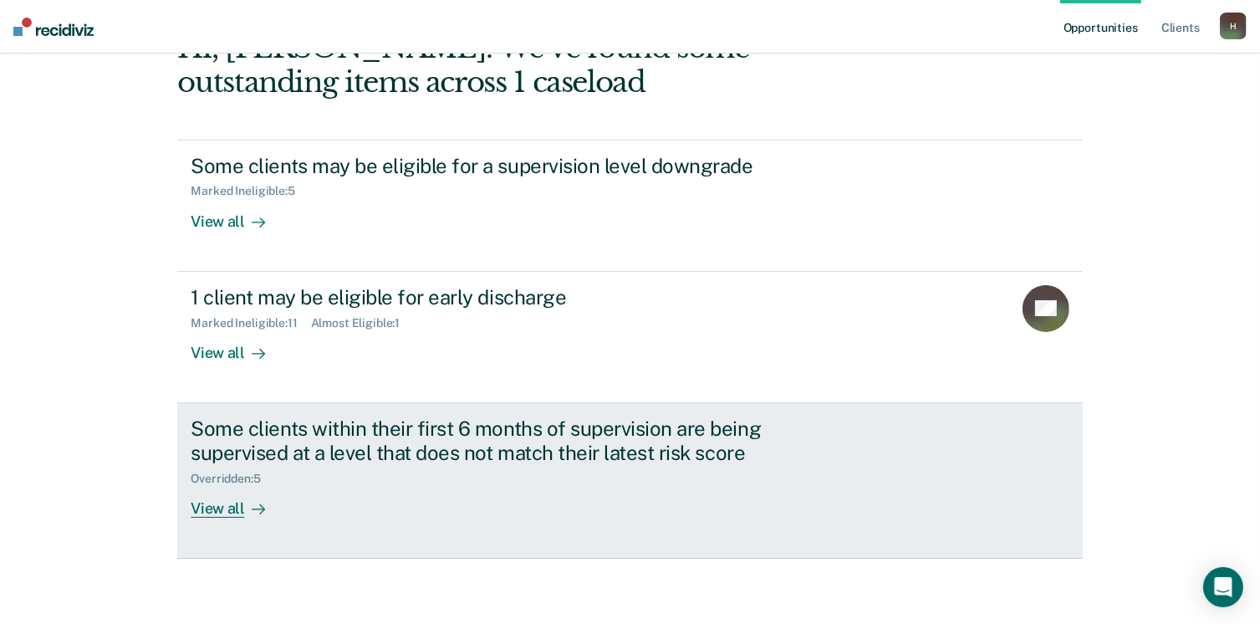
click at [220, 507] on div "View all" at bounding box center [238, 501] width 94 height 33
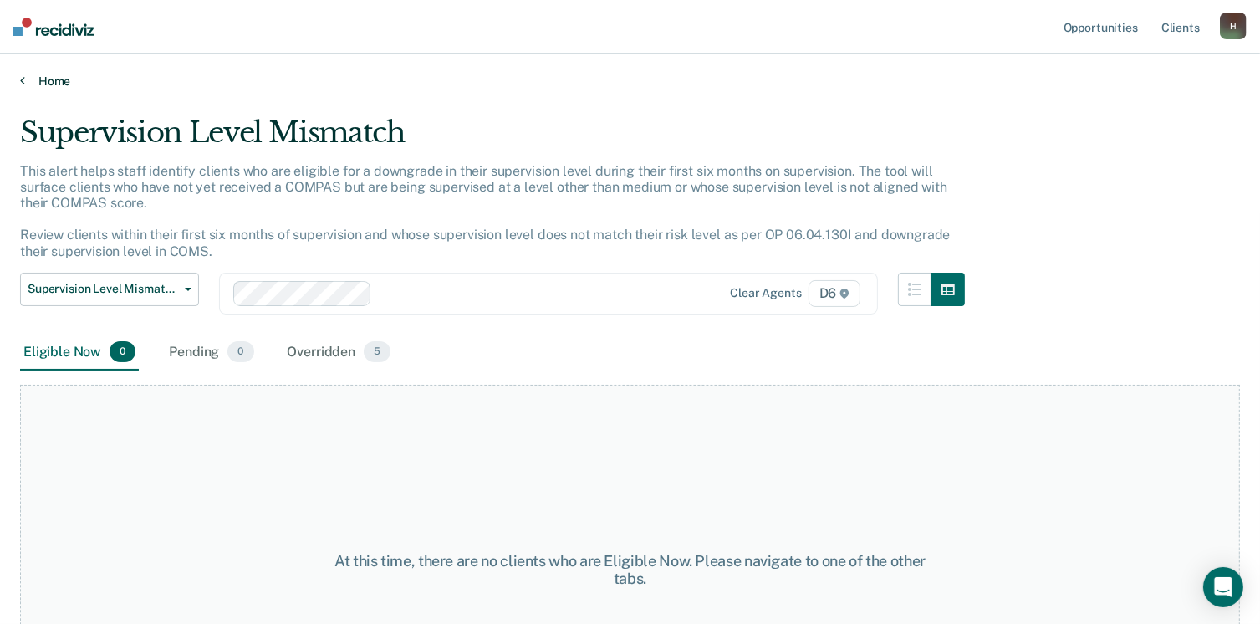
click at [43, 83] on link "Home" at bounding box center [630, 81] width 1220 height 15
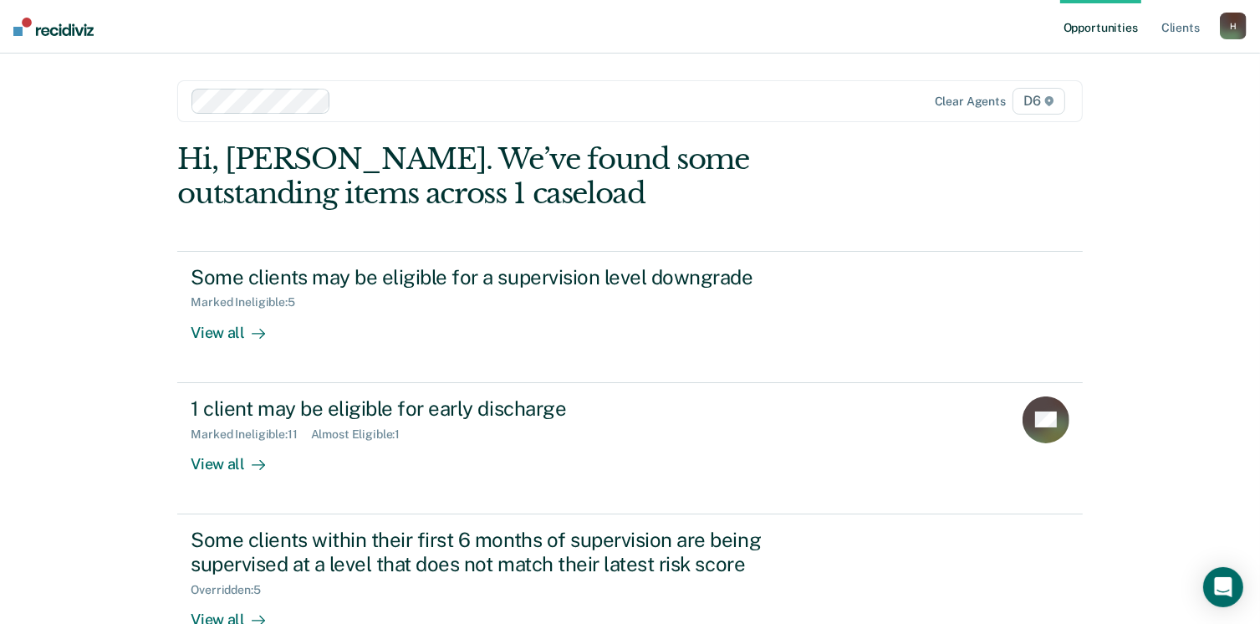
click at [1237, 26] on div "H" at bounding box center [1233, 26] width 27 height 27
click at [1127, 108] on link "Log Out" at bounding box center [1166, 110] width 135 height 14
